Goal: Use online tool/utility: Utilize a website feature to perform a specific function

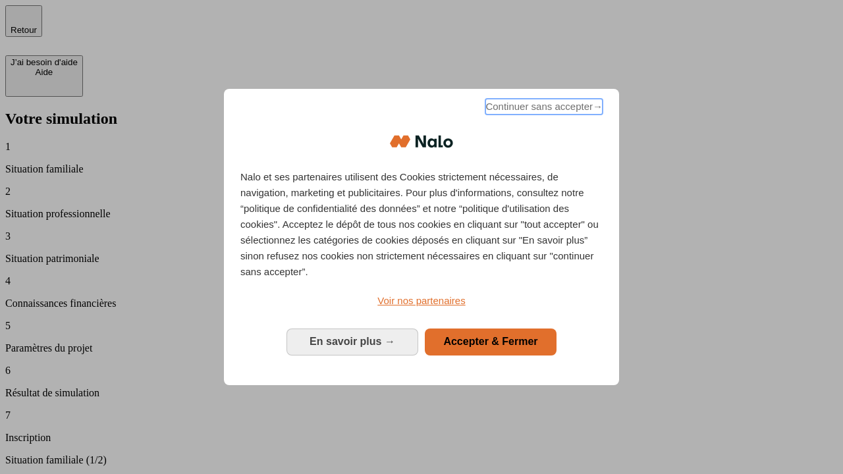
click at [543, 109] on span "Continuer sans accepter →" at bounding box center [543, 107] width 117 height 16
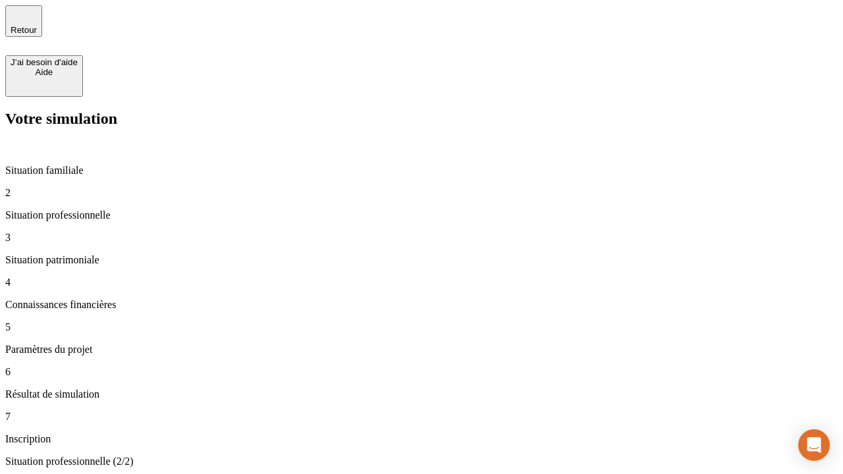
type input "70 000"
type input "1 000"
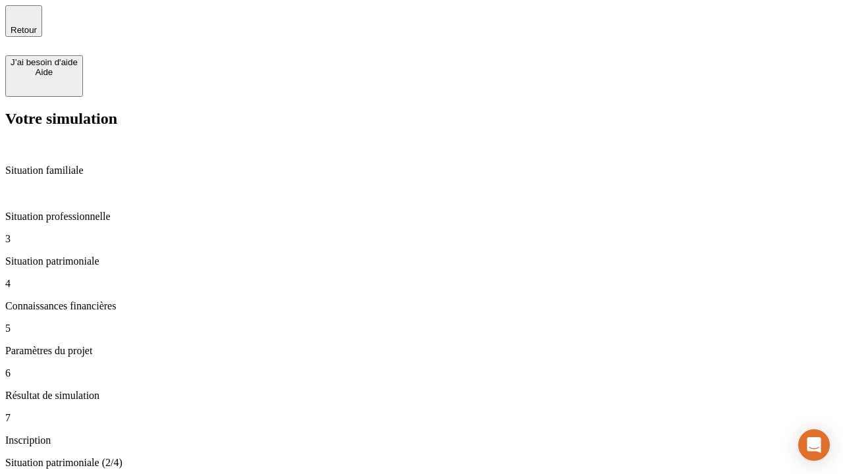
type input "800"
type input "6"
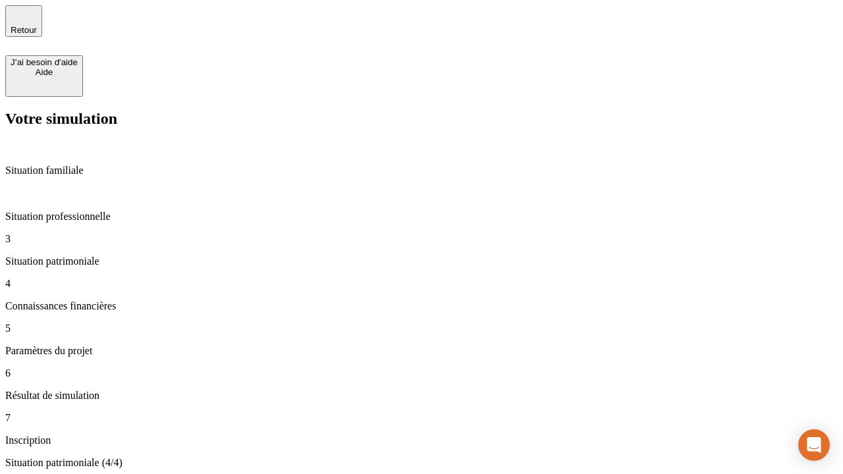
type input "400"
type input "3"
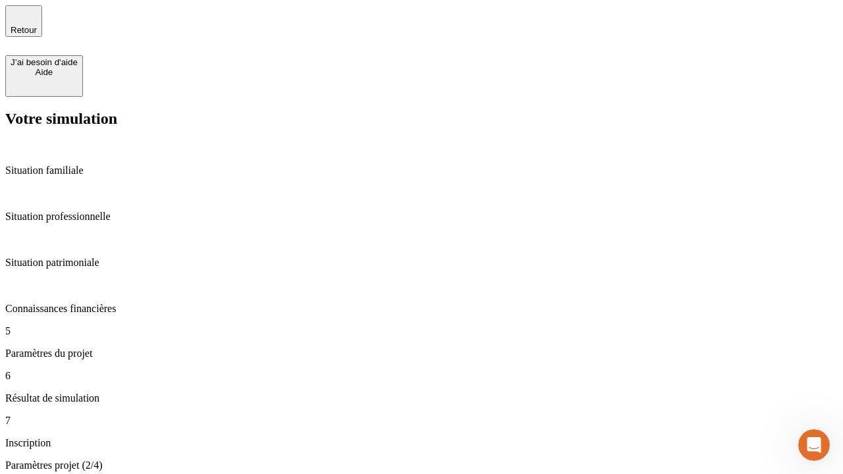
type input "35"
type input "500"
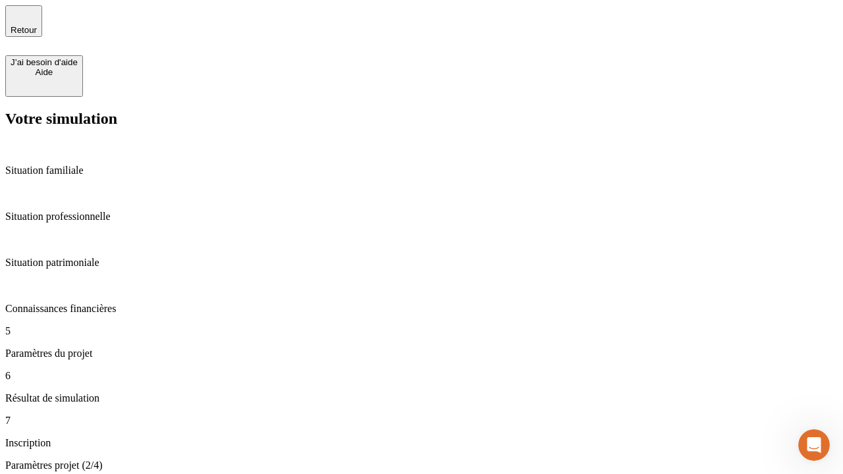
type input "640"
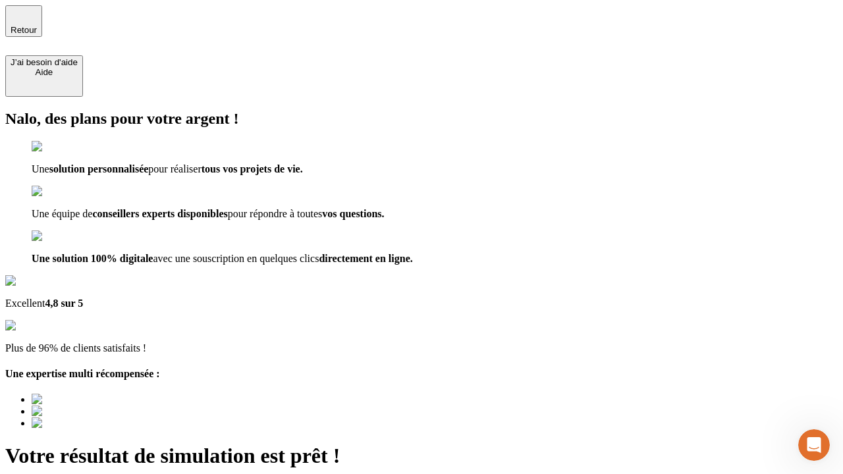
type input "[EMAIL_ADDRESS][DOMAIN_NAME]"
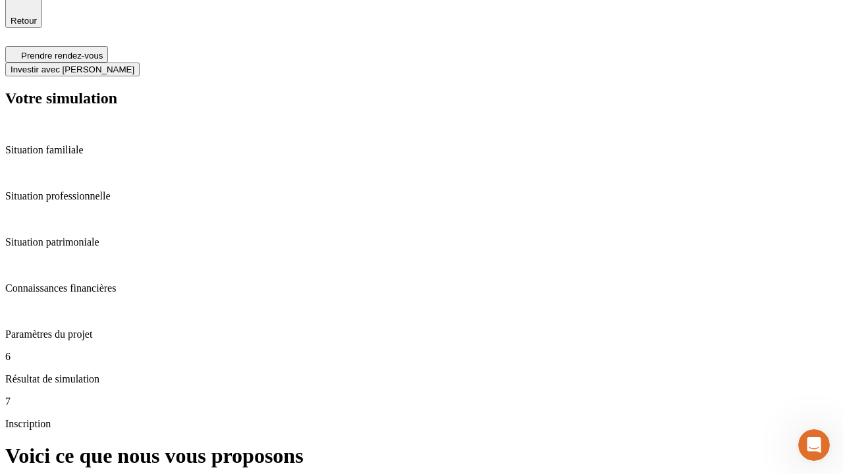
click at [134, 65] on span "Investir avec [PERSON_NAME]" at bounding box center [73, 70] width 124 height 10
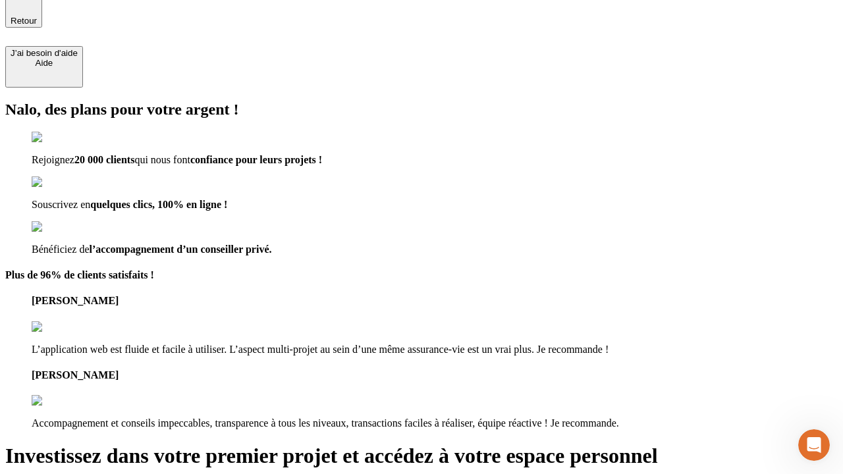
scroll to position [8, 0]
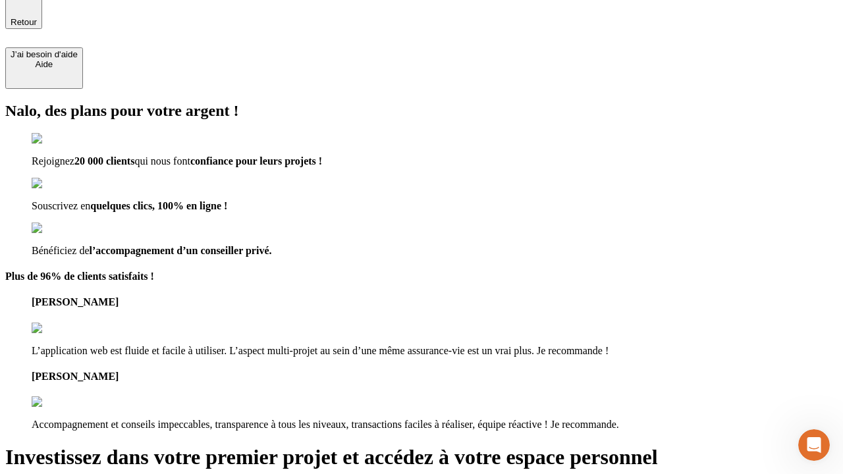
type input "abc"
